Goal: Information Seeking & Learning: Learn about a topic

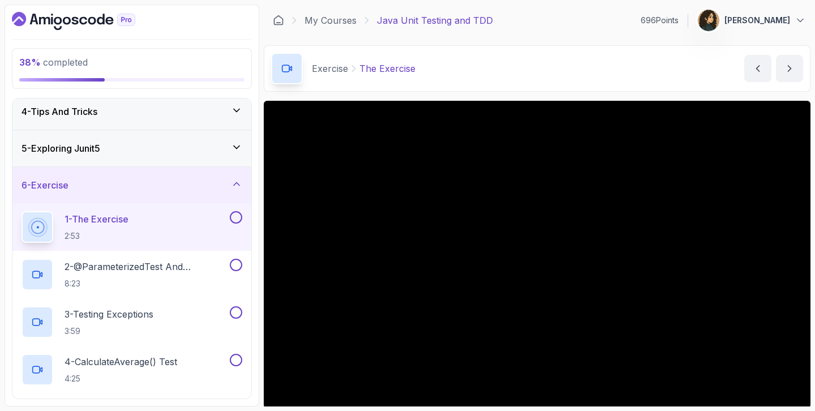
click at [201, 234] on div "1 - The Exercise 2:53" at bounding box center [125, 227] width 206 height 32
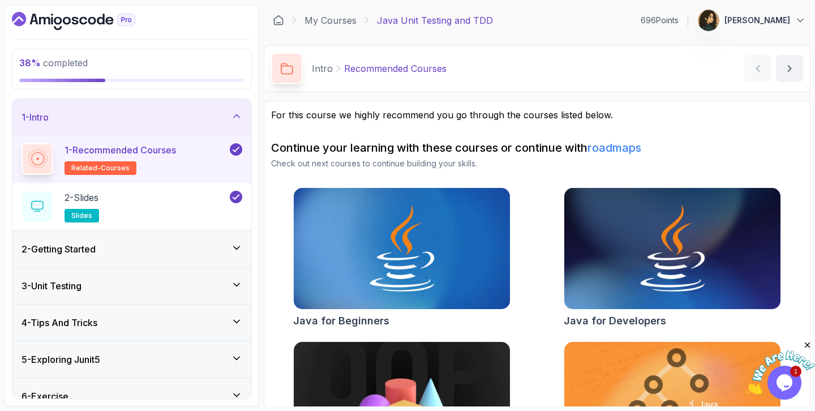
click at [144, 117] on div "1 - Intro" at bounding box center [132, 117] width 221 height 14
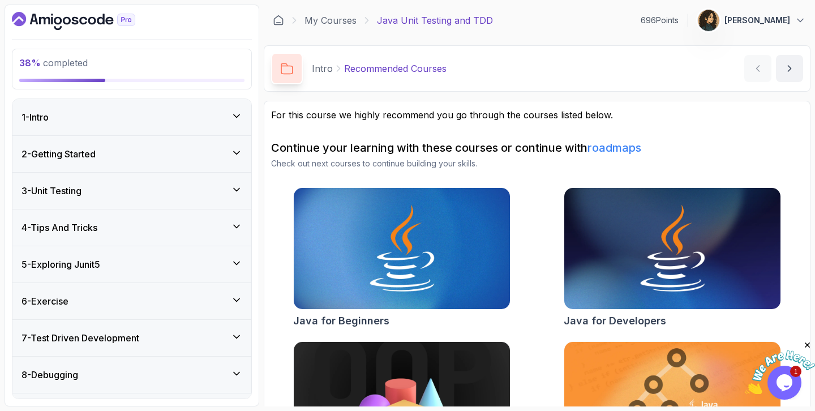
click at [96, 270] on h3 "5 - Exploring Junit5" at bounding box center [61, 265] width 79 height 14
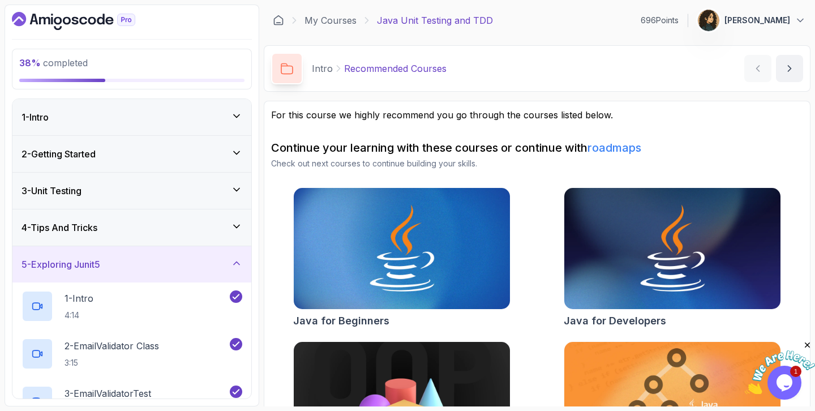
click at [96, 270] on h3 "5 - Exploring Junit5" at bounding box center [61, 265] width 79 height 14
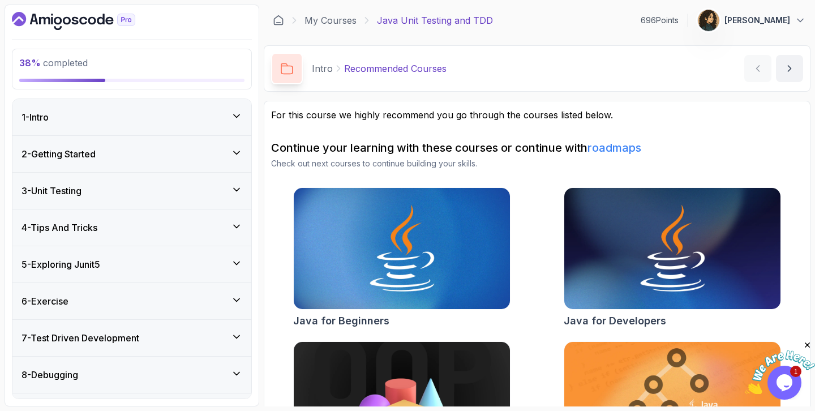
click at [89, 316] on div "6 - Exercise" at bounding box center [131, 301] width 239 height 36
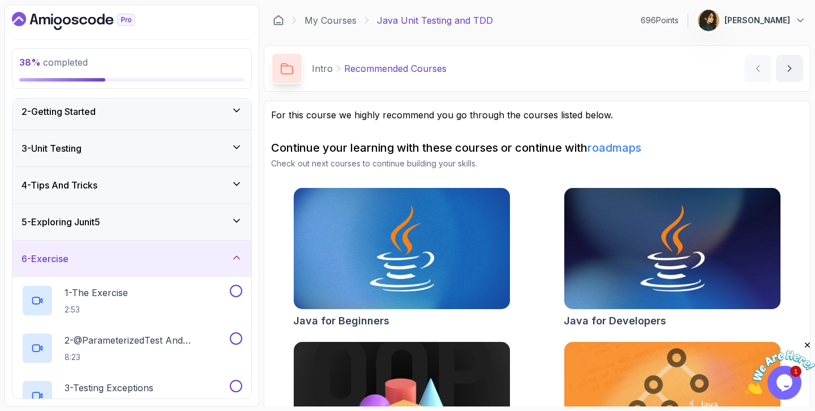
scroll to position [65, 0]
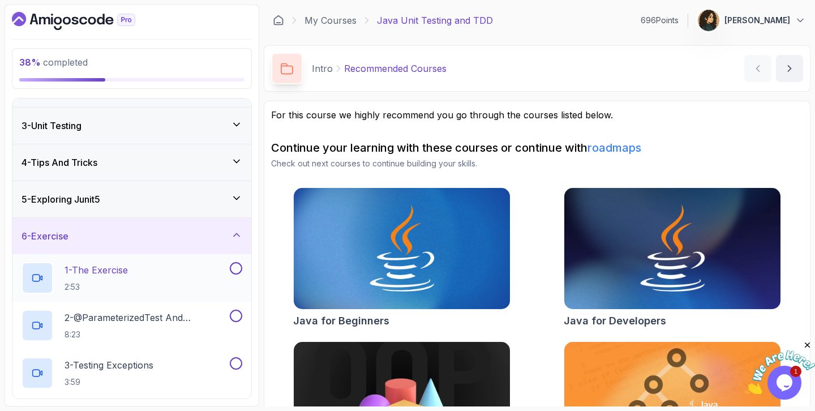
click at [128, 267] on p "1 - The Exercise" at bounding box center [96, 270] width 63 height 14
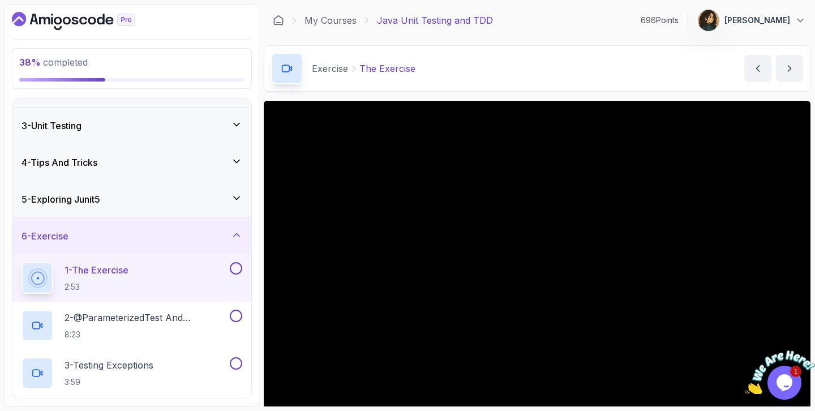
click at [455, 91] on div "Exercise The Exercise The Exercise by nelson" at bounding box center [537, 68] width 547 height 46
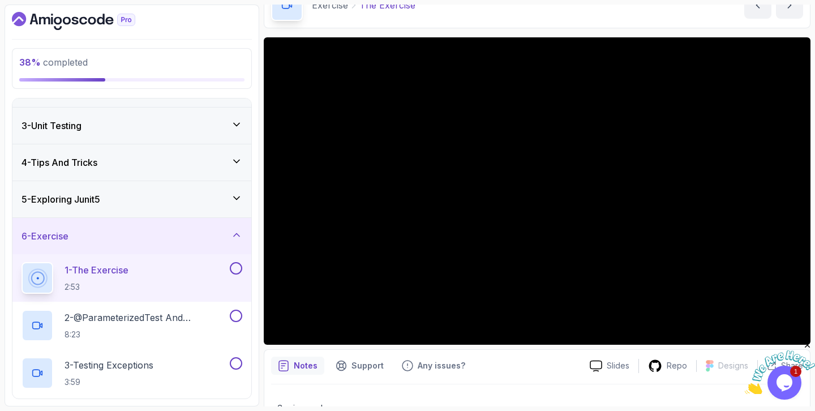
scroll to position [88, 0]
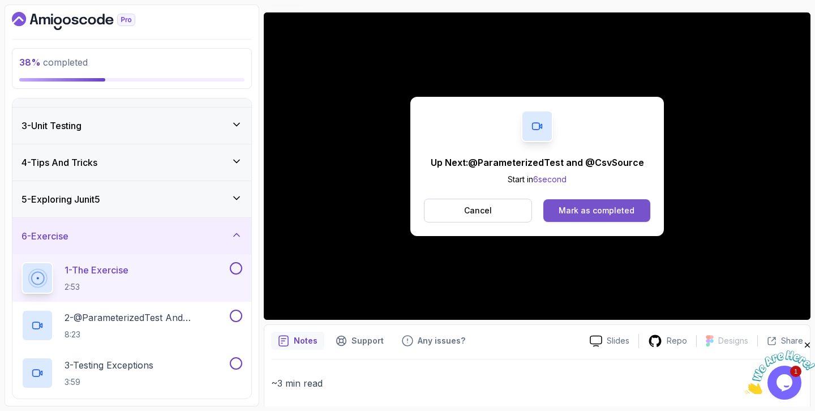
click at [625, 217] on button "Mark as completed" at bounding box center [596, 210] width 107 height 23
